Goal: Check status: Check status

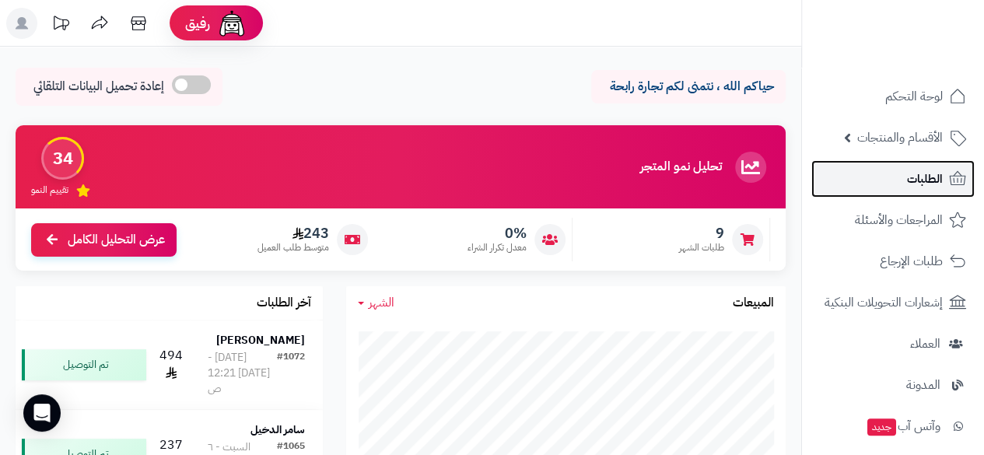
click at [870, 168] on link "الطلبات" at bounding box center [892, 178] width 163 height 37
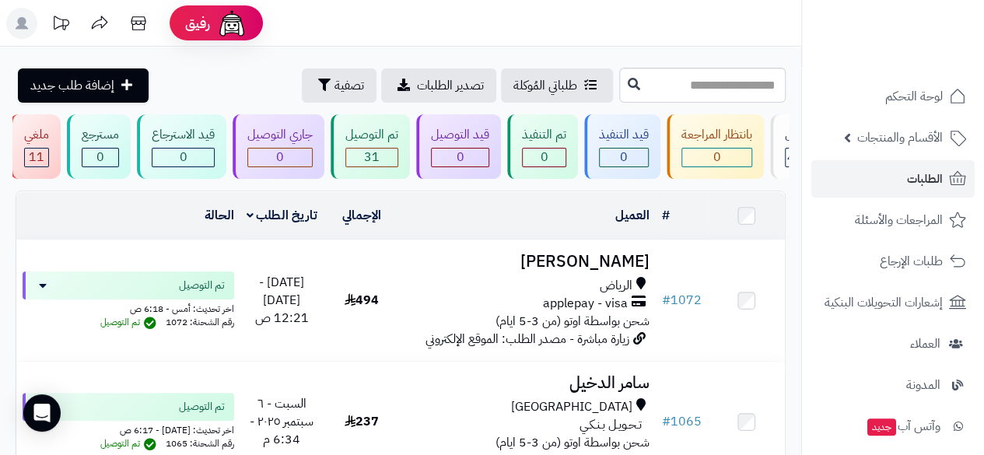
scroll to position [0, -36]
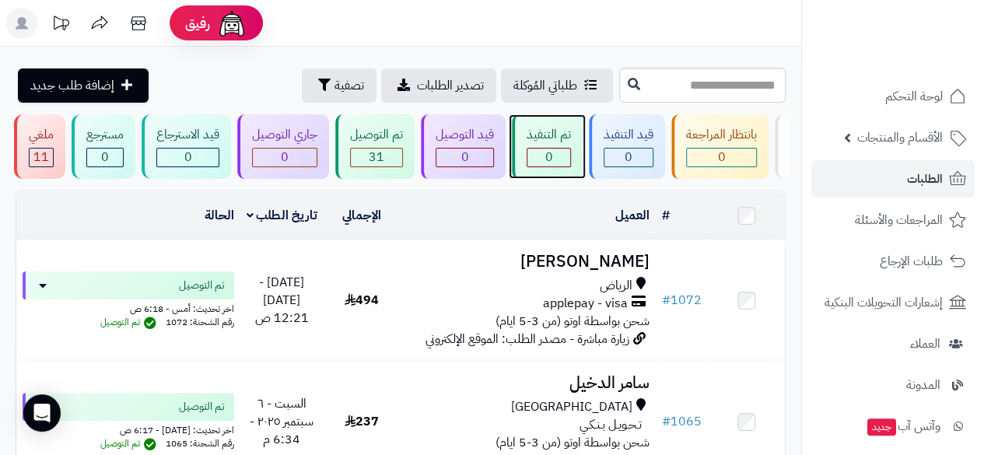
click at [527, 171] on div "تم التنفيذ 0" at bounding box center [547, 146] width 71 height 65
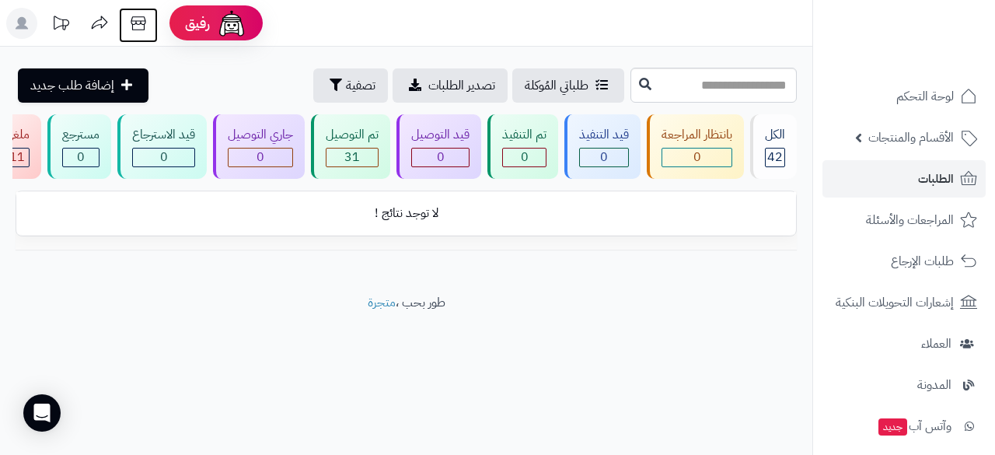
click at [143, 20] on icon at bounding box center [138, 23] width 31 height 31
click at [142, 24] on icon at bounding box center [138, 23] width 15 height 14
